Goal: Find specific page/section: Find specific page/section

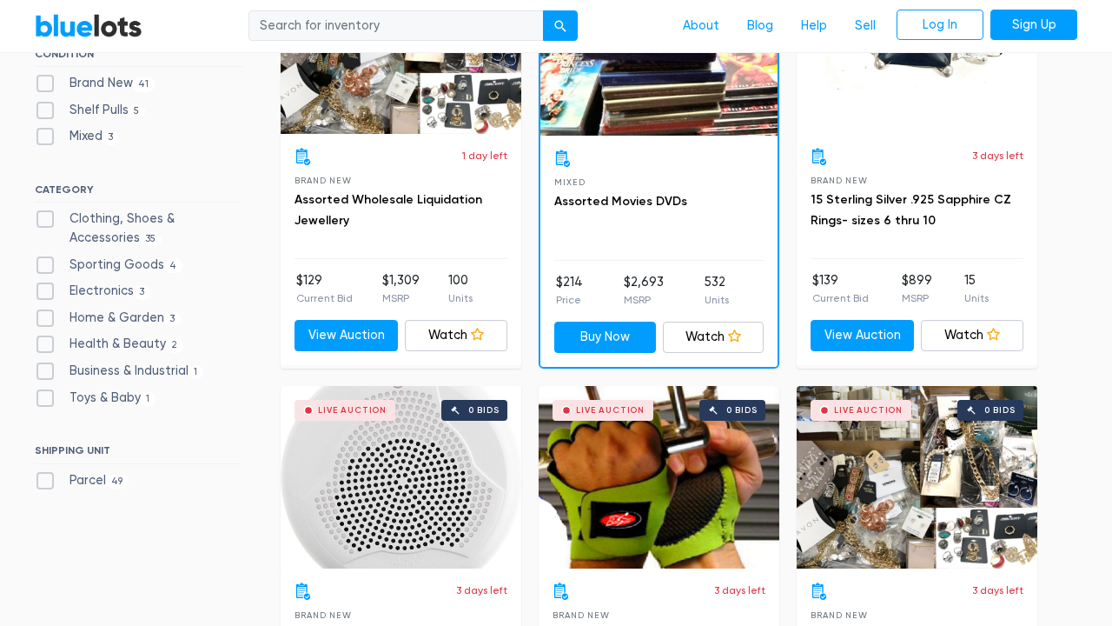
scroll to position [632, 0]
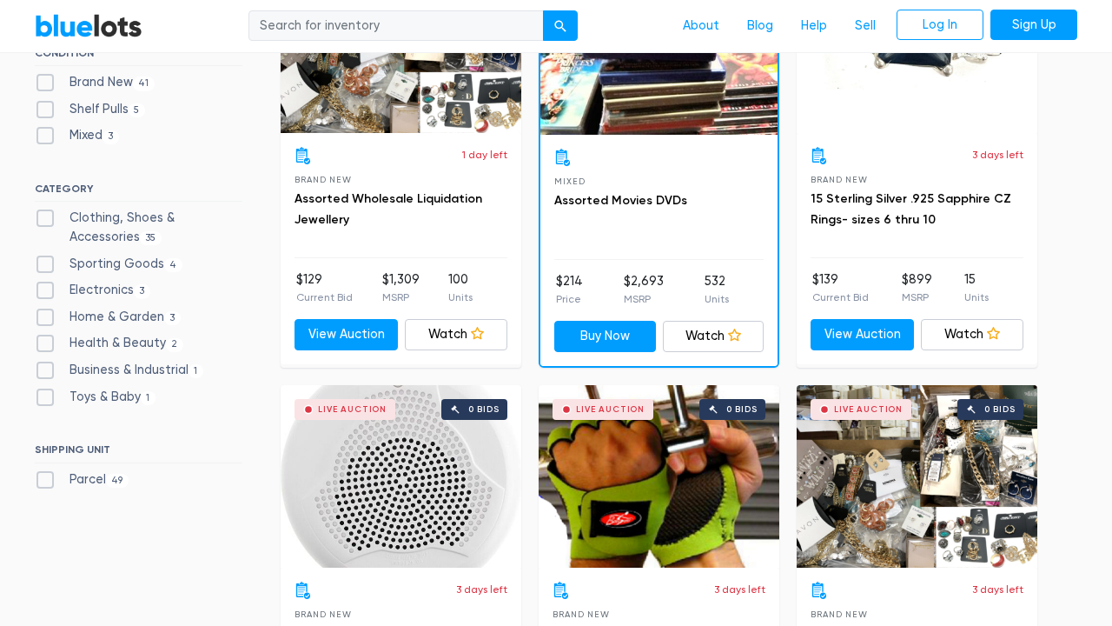
click at [46, 388] on label "Toys & Baby [DEMOGRAPHIC_DATA]" at bounding box center [95, 397] width 121 height 19
click at [46, 388] on Baby"] "Toys & Baby [DEMOGRAPHIC_DATA]" at bounding box center [40, 393] width 11 height 11
checkbox Baby"] "true"
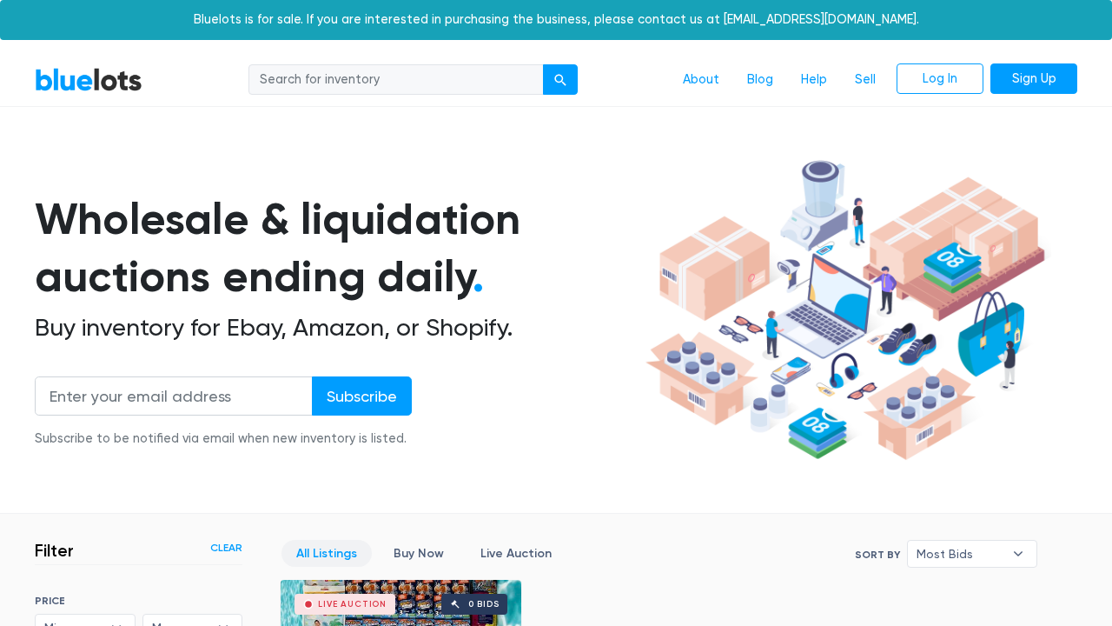
scroll to position [467, 0]
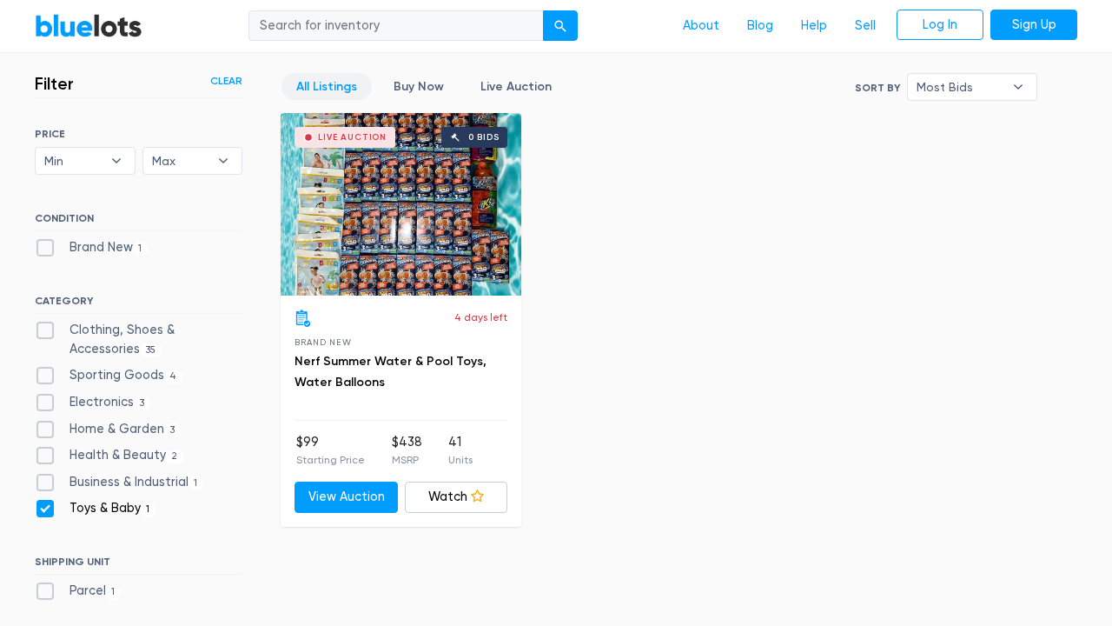
click at [54, 505] on label "Toys & Baby [DEMOGRAPHIC_DATA]" at bounding box center [95, 508] width 121 height 19
click at [46, 505] on Baby"] "Toys & Baby [DEMOGRAPHIC_DATA]" at bounding box center [40, 504] width 11 height 11
checkbox Baby"] "false"
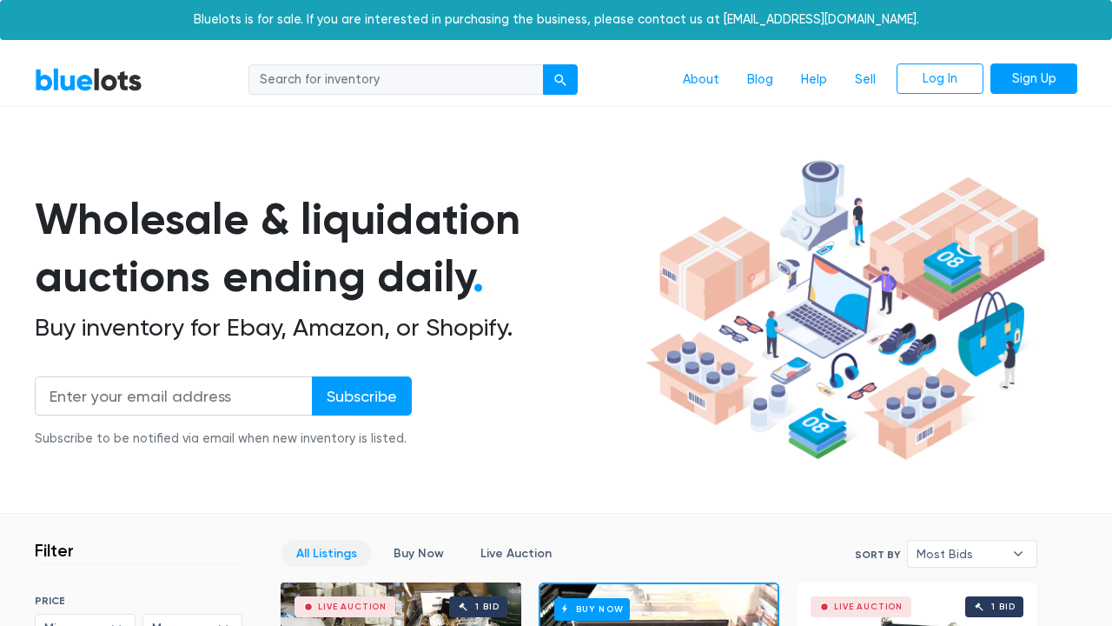
scroll to position [467, 0]
